Goal: Navigation & Orientation: Understand site structure

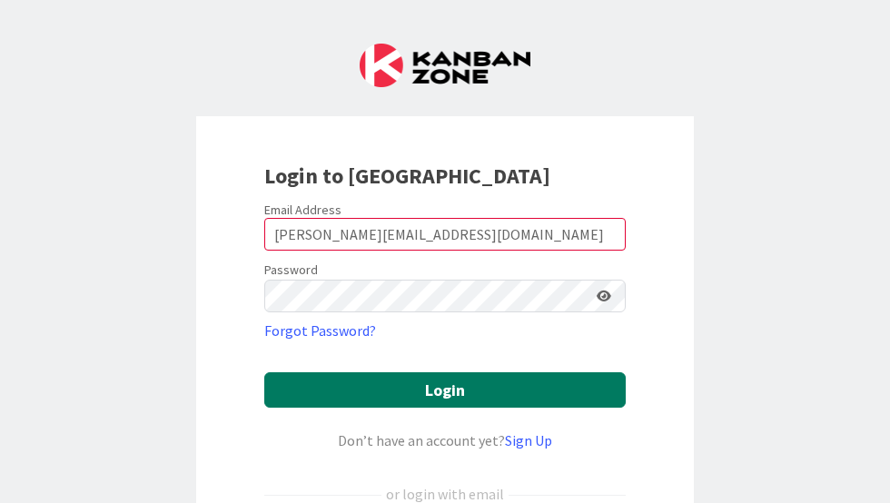
click at [427, 380] on button "Login" at bounding box center [444, 389] width 361 height 35
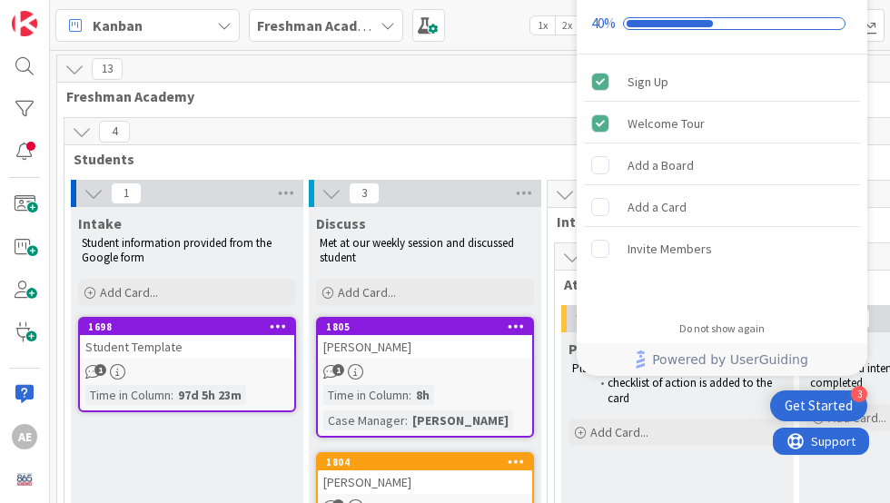
click at [461, 132] on div "4" at bounding box center [796, 131] width 1464 height 27
drag, startPoint x: 618, startPoint y: 15, endPoint x: 610, endPoint y: 35, distance: 22.4
click at [610, 35] on div "Onboarding Checklist 40%" at bounding box center [722, 9] width 291 height 92
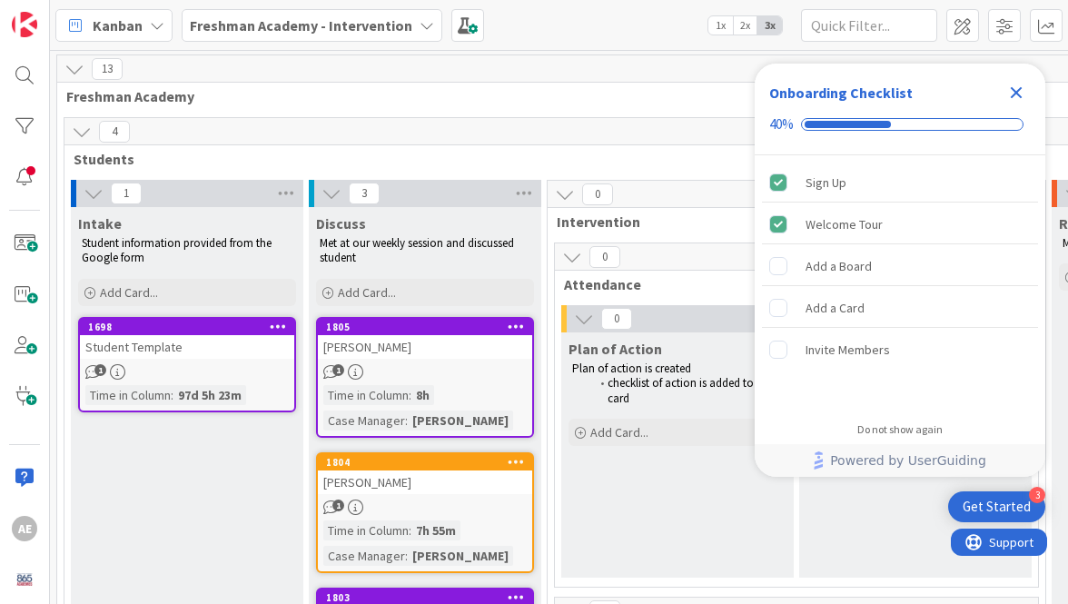
click at [889, 94] on icon "Close Checklist" at bounding box center [1017, 93] width 12 height 12
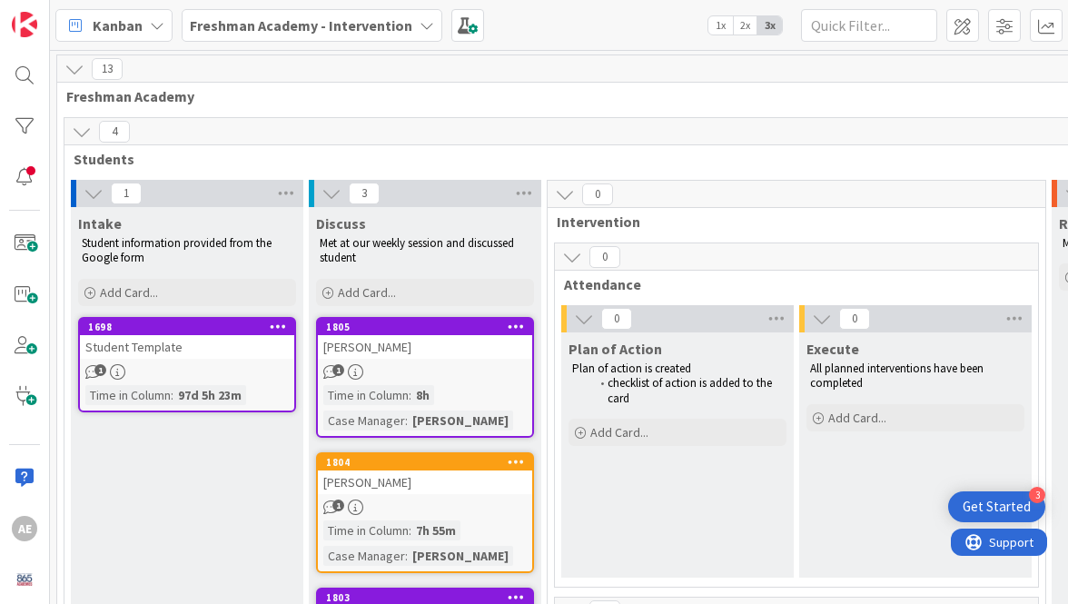
click at [252, 28] on b "Freshman Academy - Intervention" at bounding box center [301, 25] width 222 height 18
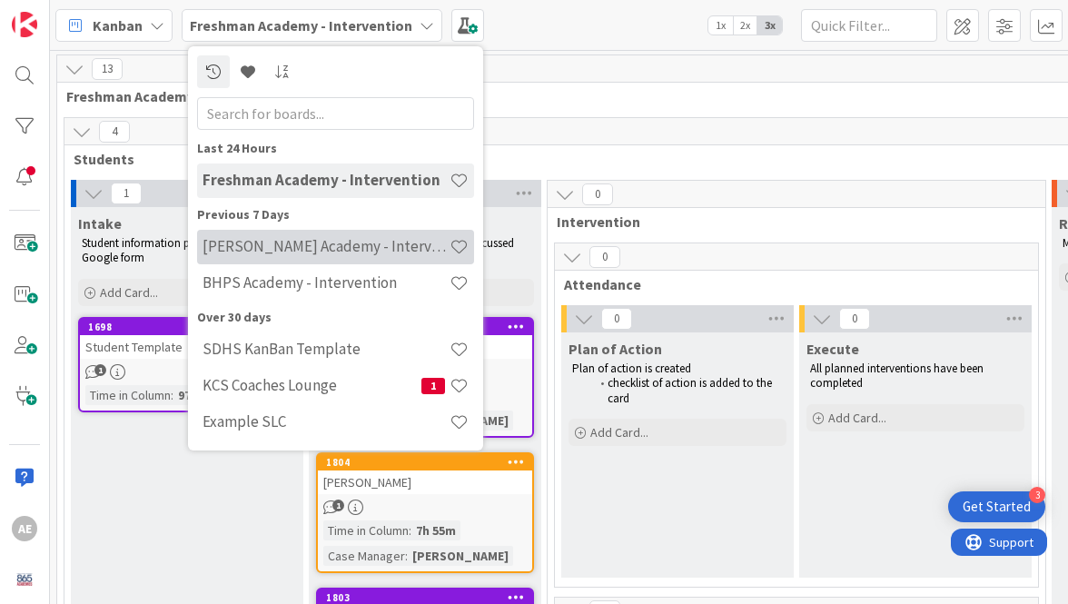
click at [256, 244] on h4 "[PERSON_NAME] Academy - Intervention" at bounding box center [326, 246] width 247 height 18
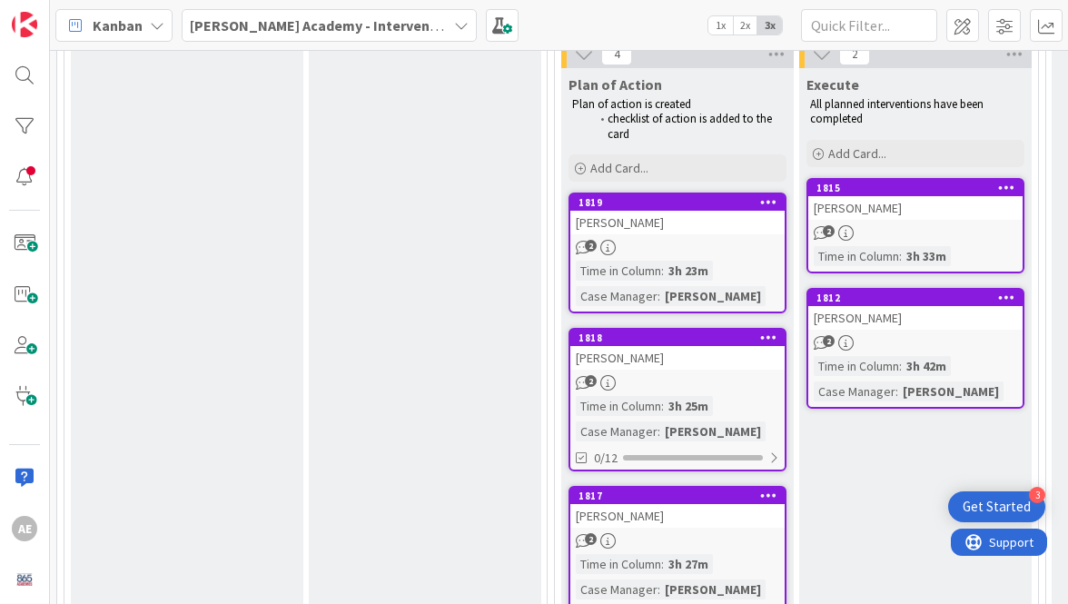
scroll to position [971, 0]
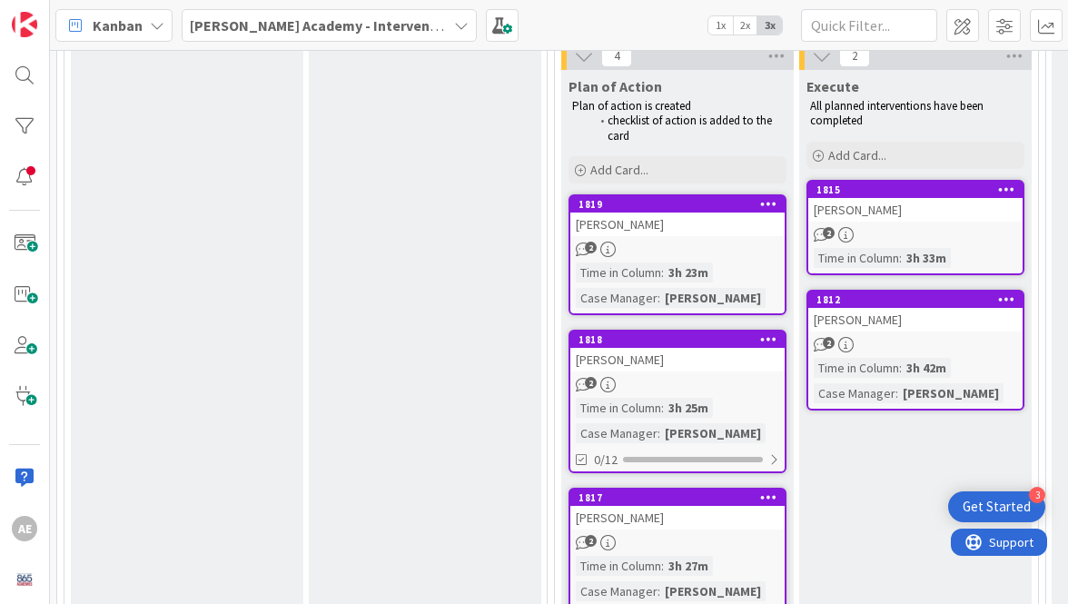
click at [635, 228] on div "[PERSON_NAME]" at bounding box center [677, 224] width 214 height 24
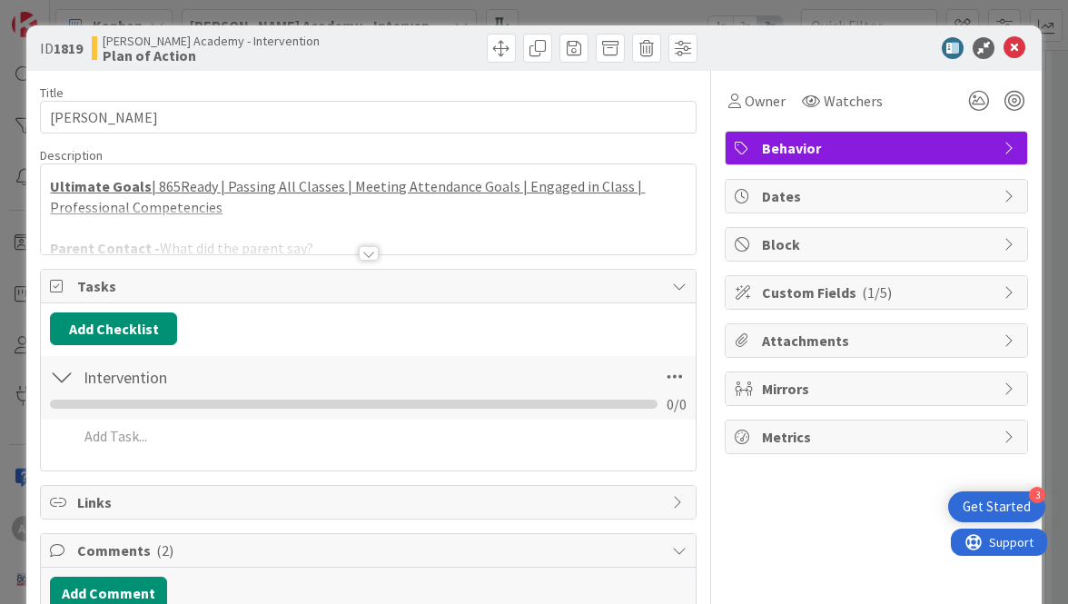
click at [368, 250] on div at bounding box center [369, 253] width 20 height 15
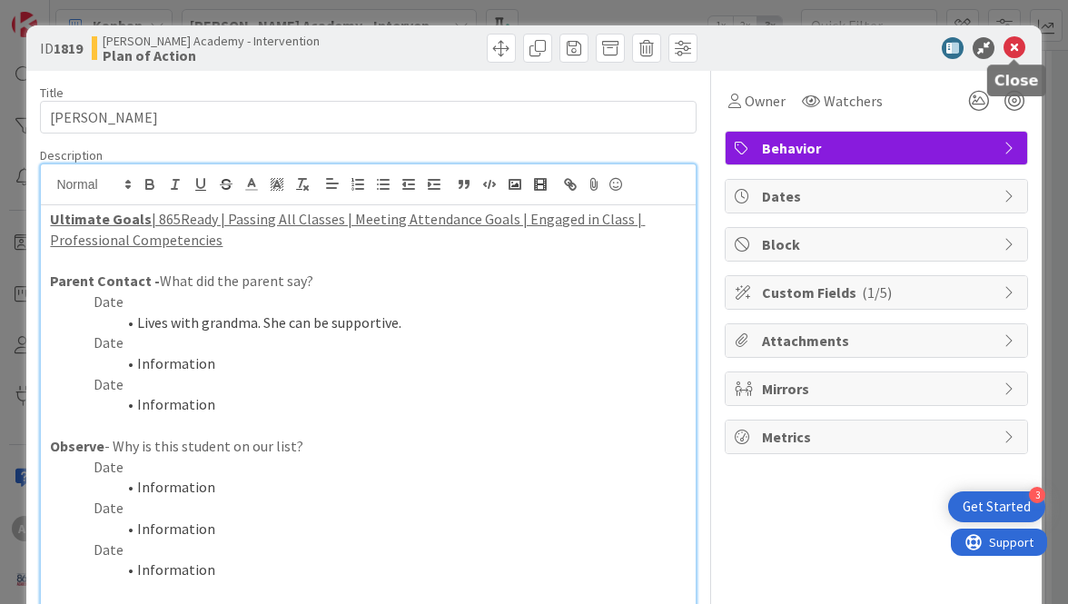
click at [889, 45] on icon at bounding box center [1014, 48] width 22 height 22
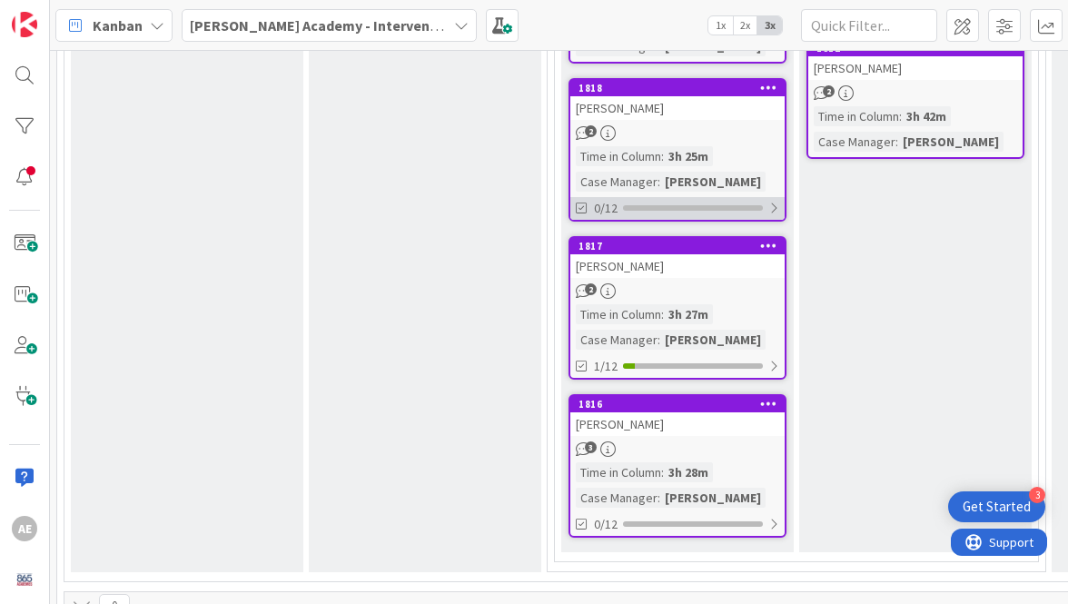
scroll to position [1246, 0]
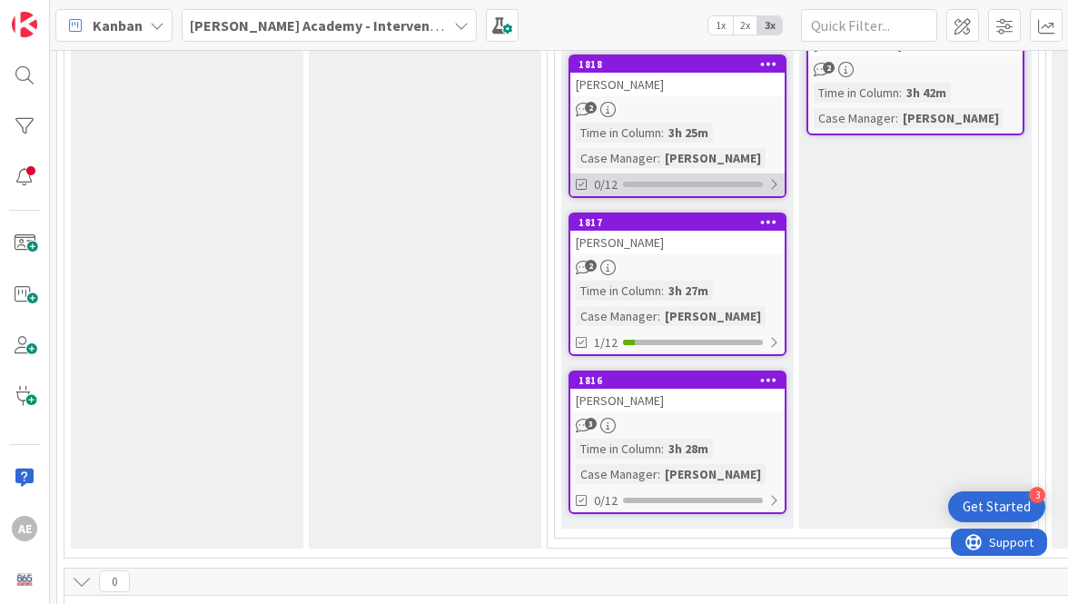
click at [777, 181] on div at bounding box center [773, 184] width 11 height 15
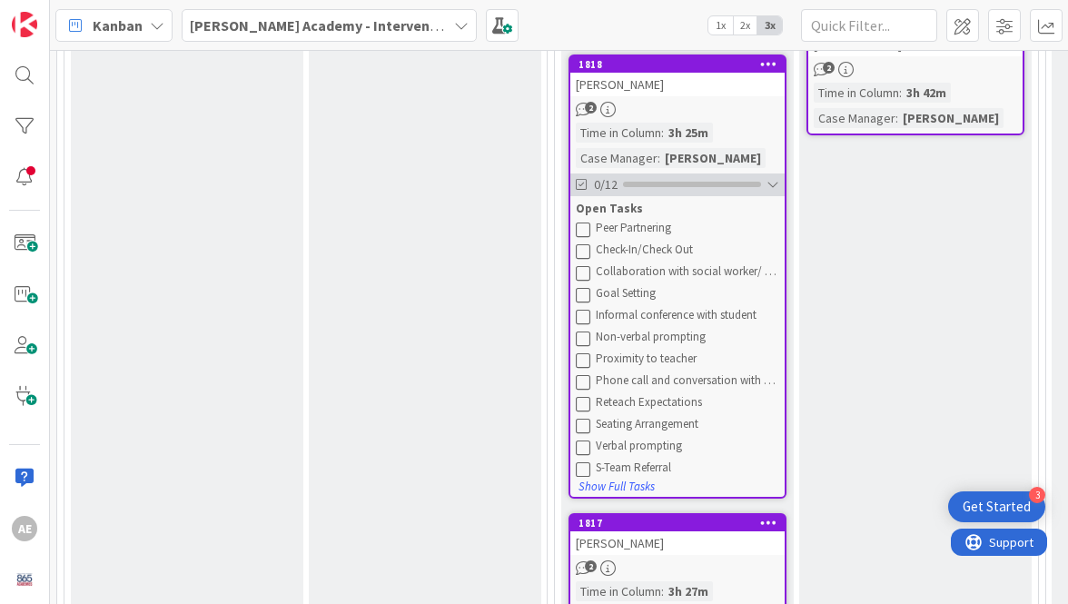
click at [777, 181] on div at bounding box center [772, 184] width 13 height 15
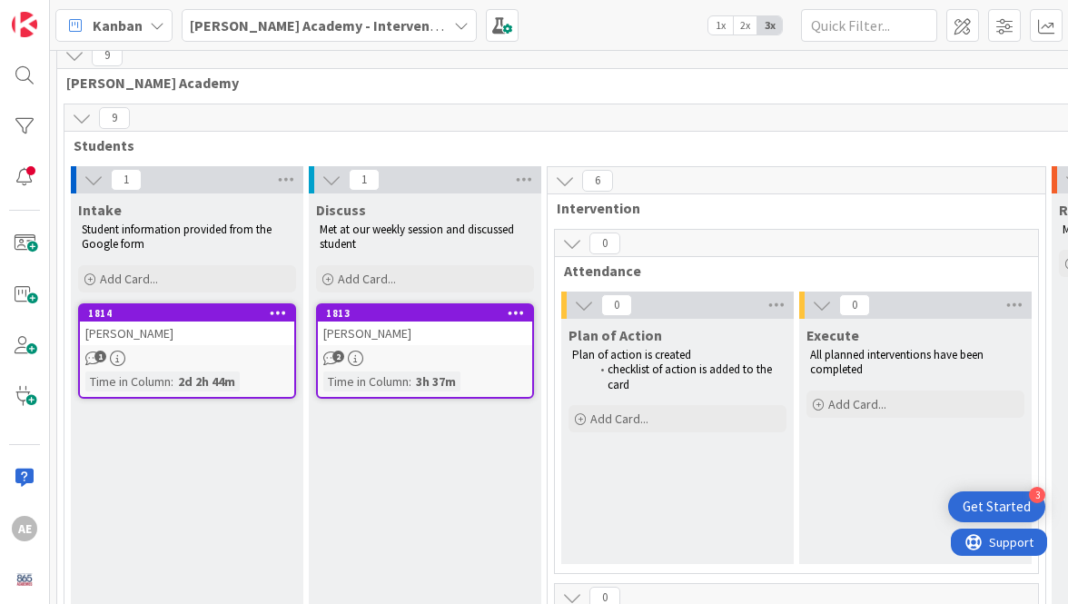
scroll to position [0, 0]
